Goal: Information Seeking & Learning: Learn about a topic

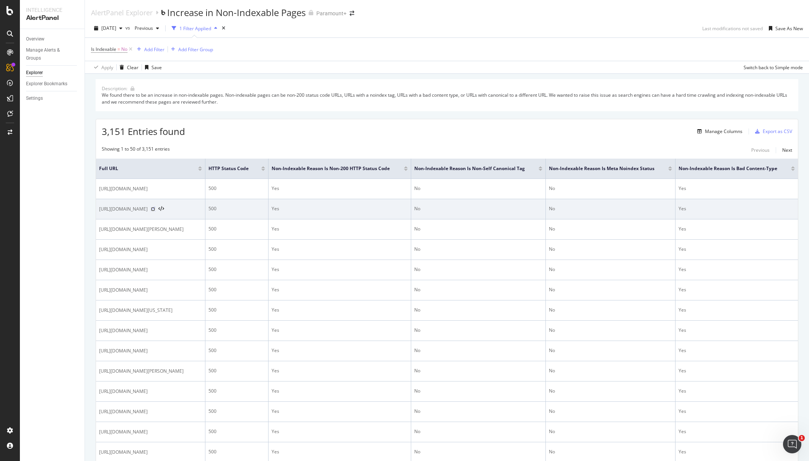
click at [155, 210] on icon at bounding box center [153, 209] width 5 height 5
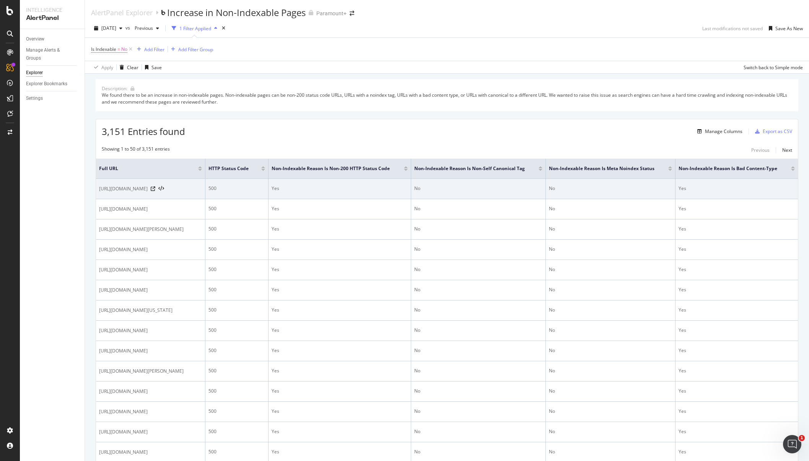
scroll to position [0, 76]
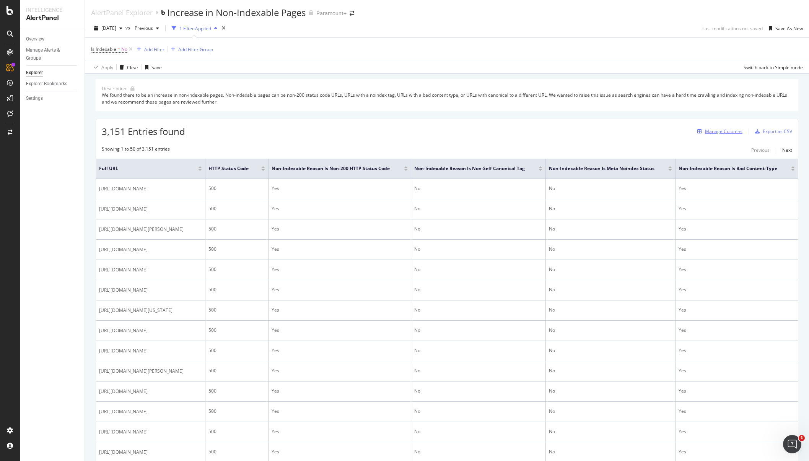
click at [708, 131] on div "Manage Columns" at bounding box center [723, 131] width 37 height 7
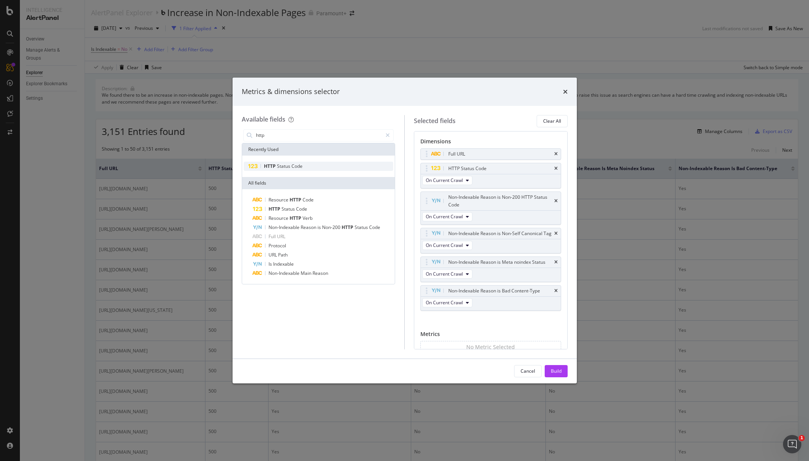
type input "http"
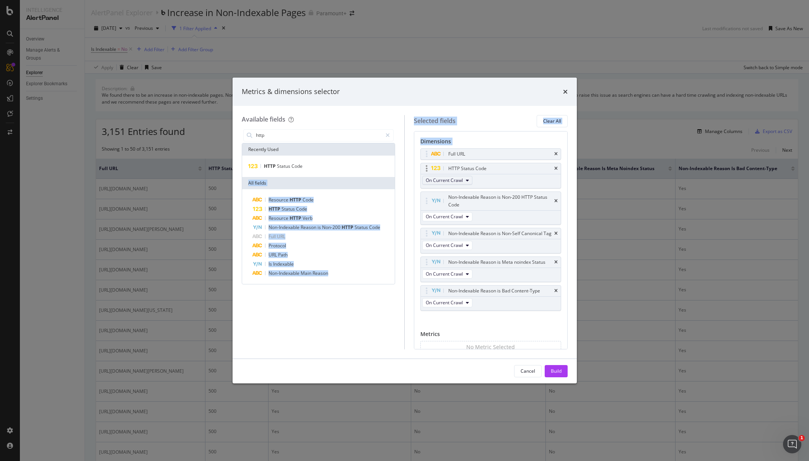
drag, startPoint x: 303, startPoint y: 165, endPoint x: 423, endPoint y: 179, distance: 120.1
click at [424, 180] on div "Available fields http Recently Used HTTP Status Code All fields Resource HTTP C…" at bounding box center [405, 232] width 326 height 234
click at [302, 165] on div "HTTP Status Code" at bounding box center [319, 166] width 150 height 9
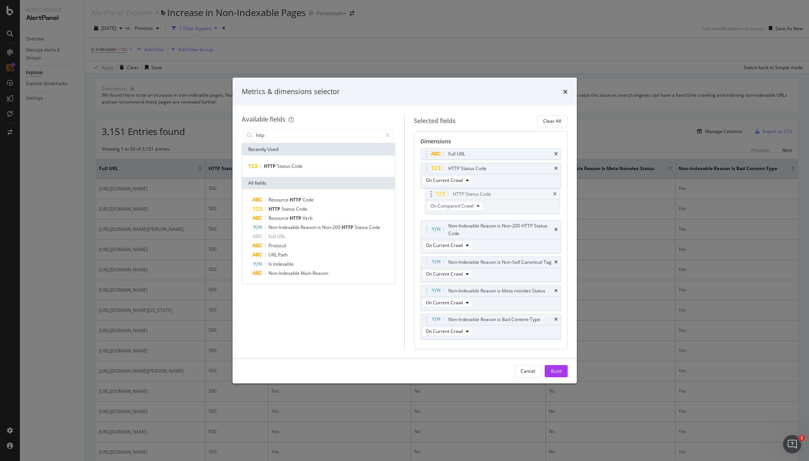
drag, startPoint x: 488, startPoint y: 326, endPoint x: 492, endPoint y: 195, distance: 131.6
click at [492, 195] on body "Intelligence AlertPanel Overview Manage Alerts & Groups Explorer Explorer Bookm…" at bounding box center [404, 230] width 809 height 461
click at [556, 369] on div "Build" at bounding box center [556, 371] width 11 height 7
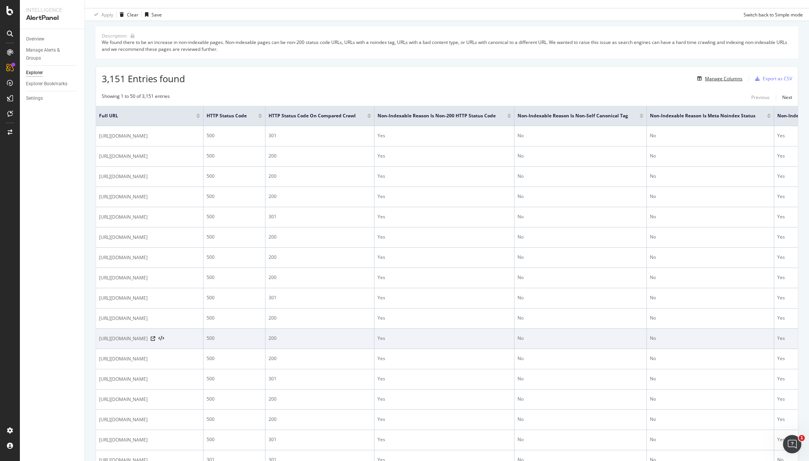
scroll to position [57, 0]
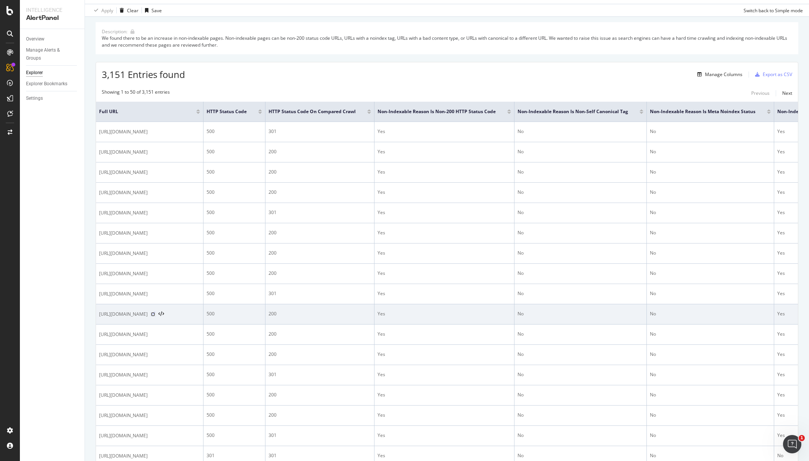
click at [155, 317] on icon at bounding box center [153, 314] width 5 height 5
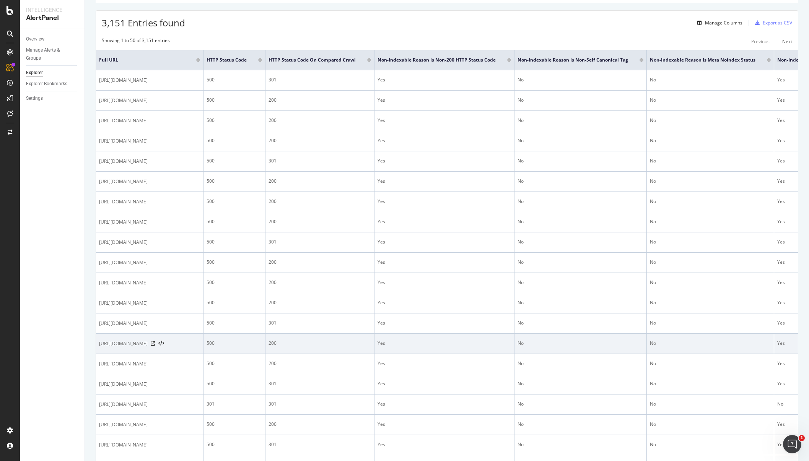
scroll to position [112, 0]
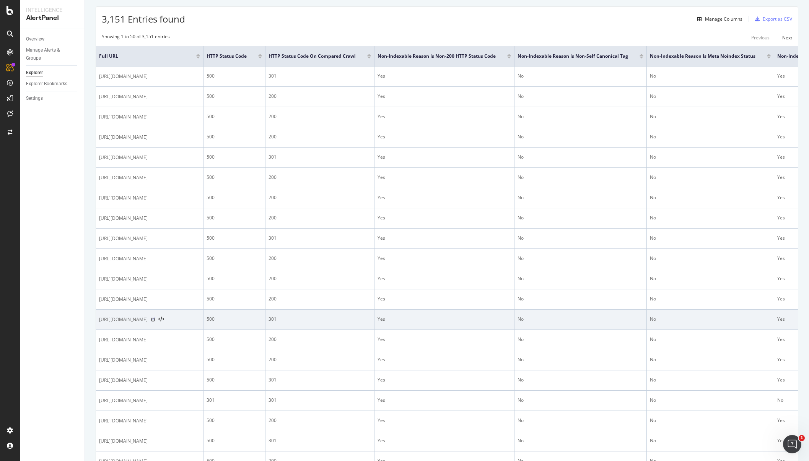
click at [155, 322] on icon at bounding box center [153, 319] width 5 height 5
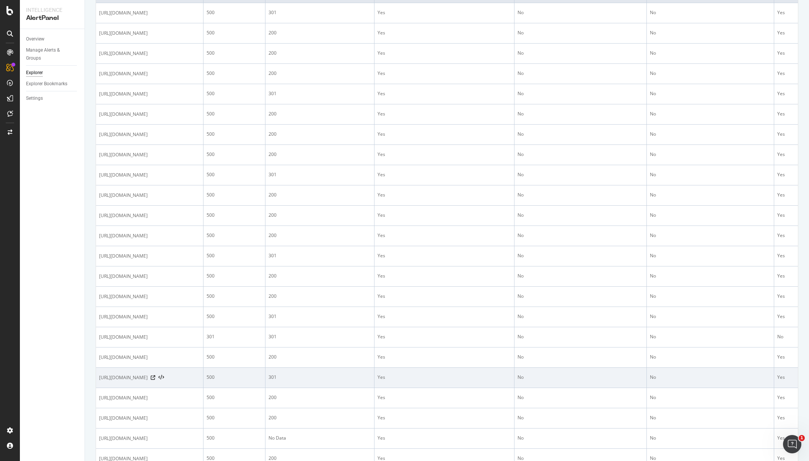
scroll to position [329, 0]
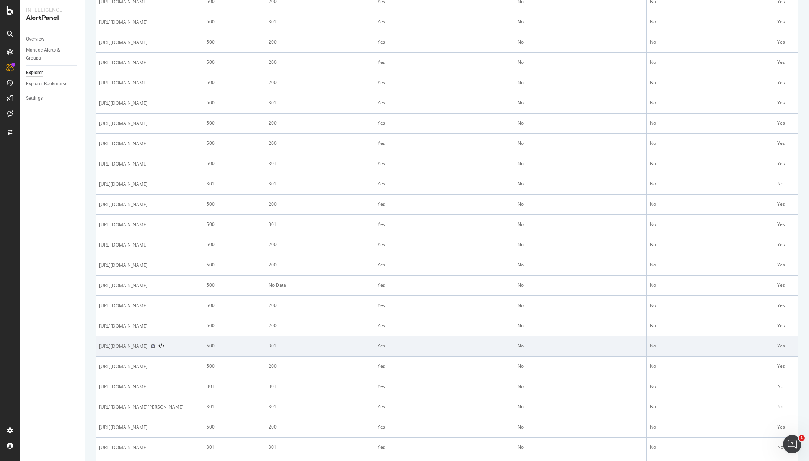
click at [155, 349] on icon at bounding box center [153, 346] width 5 height 5
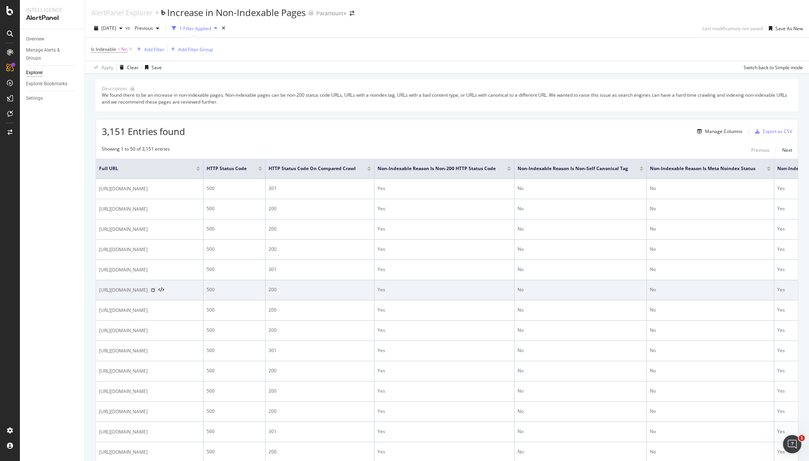
click at [155, 293] on icon at bounding box center [153, 290] width 5 height 5
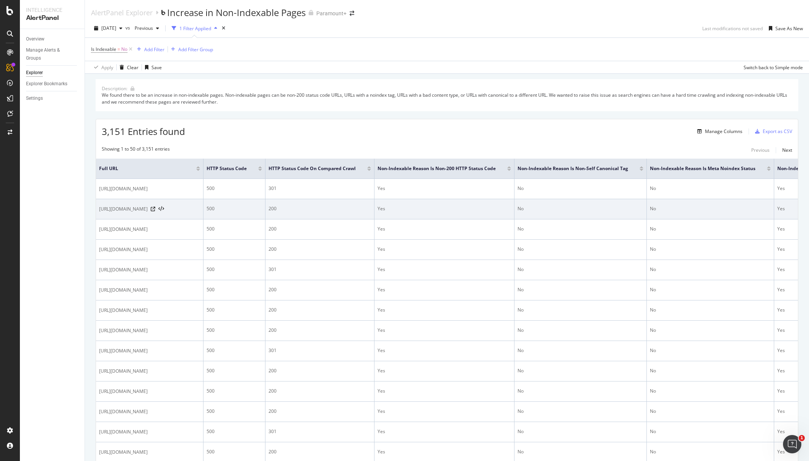
click at [164, 212] on div at bounding box center [157, 209] width 13 height 5
click at [155, 212] on icon at bounding box center [153, 209] width 5 height 5
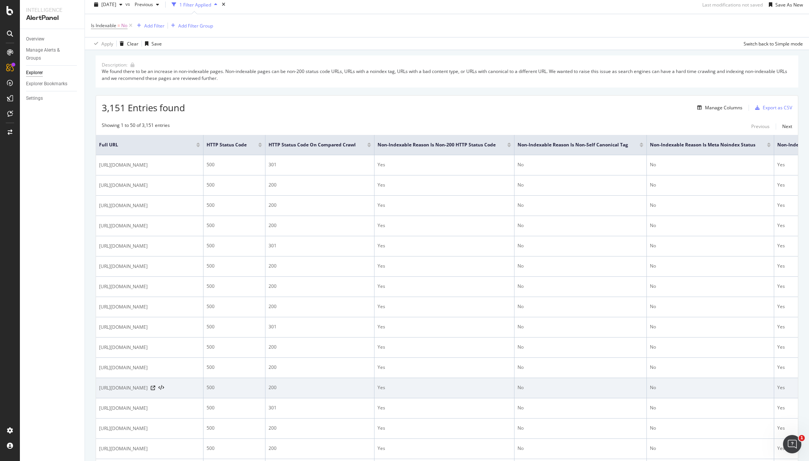
scroll to position [25, 0]
